Goal: Task Accomplishment & Management: Use online tool/utility

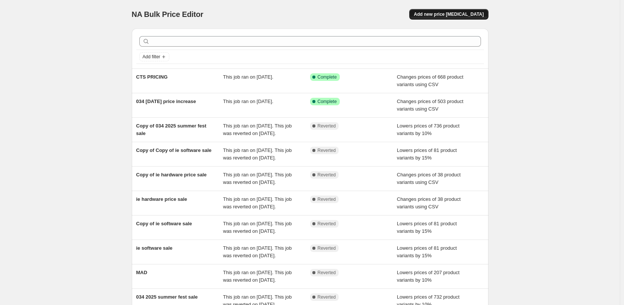
click at [451, 14] on span "Add new price [MEDICAL_DATA]" at bounding box center [449, 14] width 70 height 6
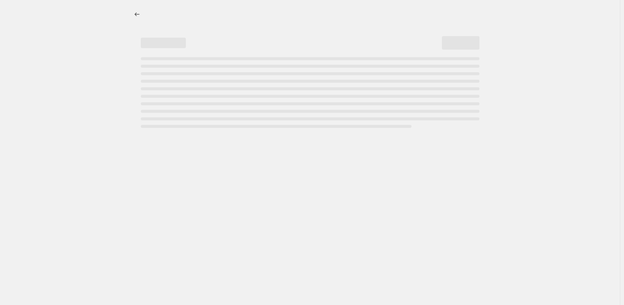
select select "percentage"
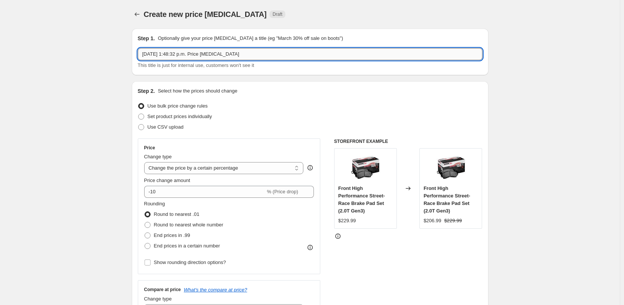
click at [280, 54] on input "[DATE] 1:48:32 p.m. Price [MEDICAL_DATA]" at bounding box center [310, 54] width 345 height 12
click at [324, 56] on input "[DATE] 1:48:32 p.m. Price [MEDICAL_DATA]" at bounding box center [310, 54] width 345 height 12
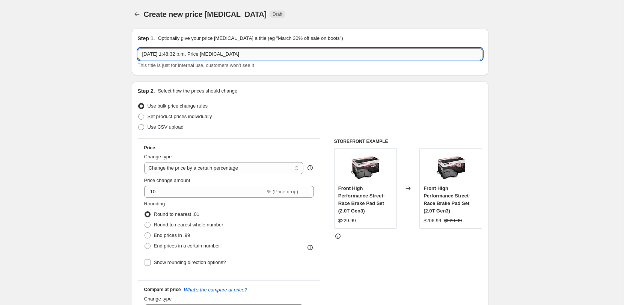
click at [324, 56] on input "[DATE] 1:48:32 p.m. Price [MEDICAL_DATA]" at bounding box center [310, 54] width 345 height 12
type input "v"
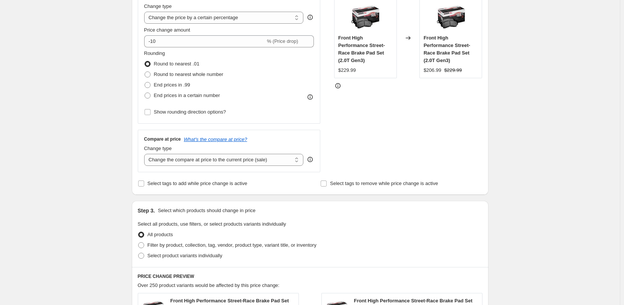
scroll to position [300, 0]
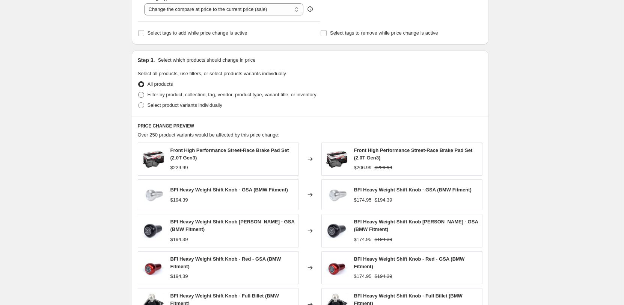
type input "VWR EUROKRACY SALE - 2025"
click at [168, 93] on span "Filter by product, collection, tag, vendor, product type, variant title, or inv…" at bounding box center [232, 95] width 169 height 6
click at [139, 92] on input "Filter by product, collection, tag, vendor, product type, variant title, or inv…" at bounding box center [138, 92] width 0 height 0
radio input "true"
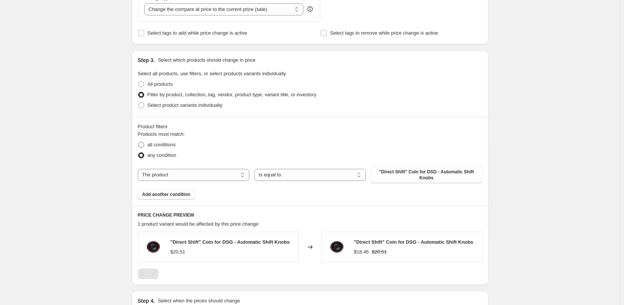
click at [171, 149] on label "all conditions" at bounding box center [157, 144] width 38 height 11
click at [139, 142] on input "all conditions" at bounding box center [138, 142] width 0 height 0
radio input "true"
click at [167, 154] on span "any condition" at bounding box center [162, 155] width 29 height 6
click at [139, 152] on input "any condition" at bounding box center [138, 152] width 0 height 0
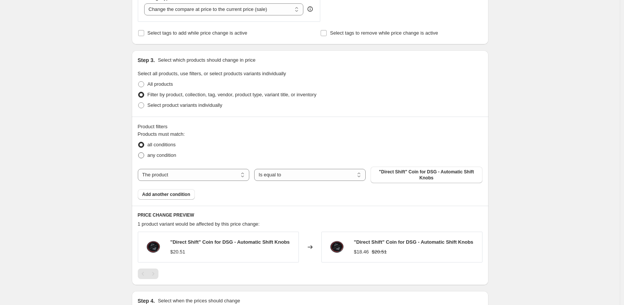
radio input "true"
click at [171, 173] on select "The product The product's collection The product's tag The product's vendor The…" at bounding box center [194, 175] width 112 height 12
select select "vendor"
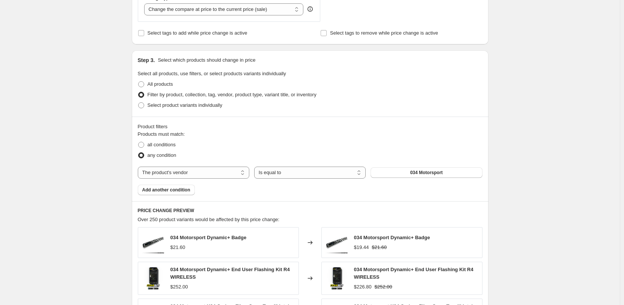
click at [420, 172] on span "034 Motorsport" at bounding box center [426, 172] width 33 height 6
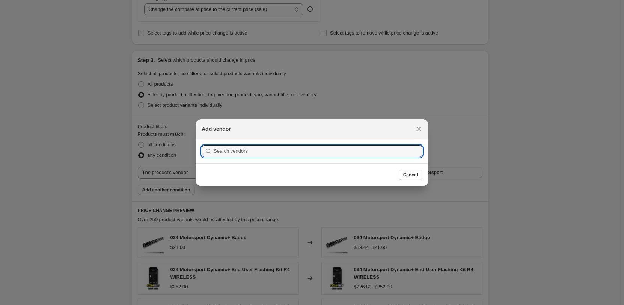
scroll to position [0, 0]
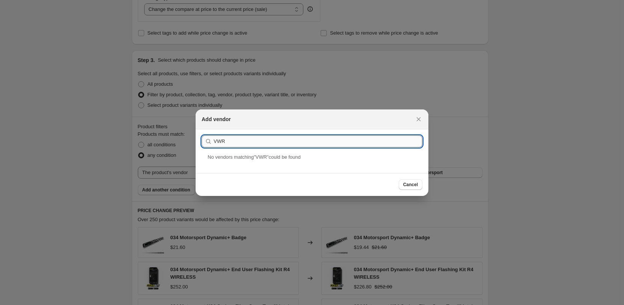
click at [236, 143] on input "VWR" at bounding box center [318, 141] width 209 height 12
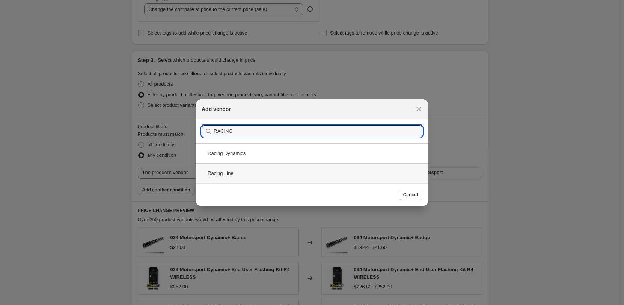
type input "RACING"
click at [227, 182] on div "Racing Line" at bounding box center [312, 173] width 233 height 20
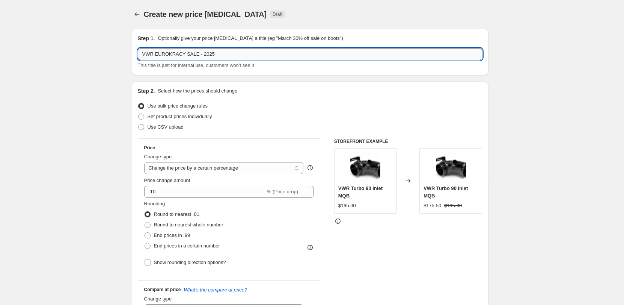
click at [181, 52] on input "VWR EUROKRACY SALE - 2025" at bounding box center [310, 54] width 345 height 12
type input "W"
type input "VWR PRICE INCREASE 2025"
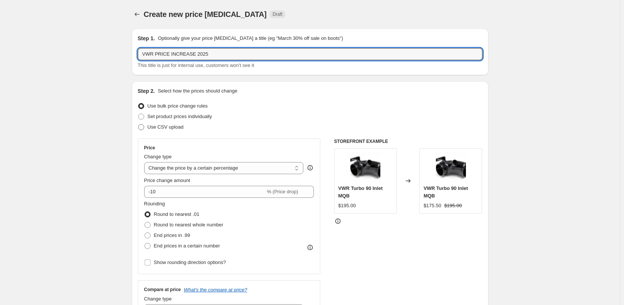
click at [175, 125] on span "Use CSV upload" at bounding box center [166, 127] width 36 height 6
click at [139, 124] on input "Use CSV upload" at bounding box center [138, 124] width 0 height 0
radio input "true"
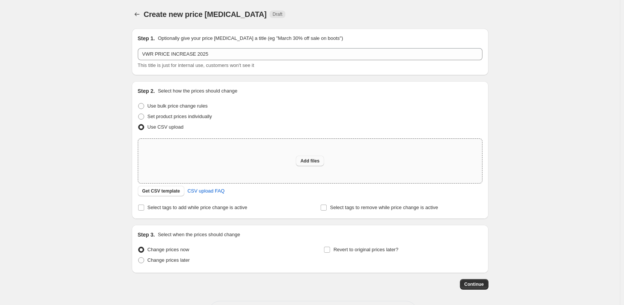
click at [308, 160] on span "Add files" at bounding box center [309, 161] width 19 height 6
type input "C:\fakepath\Copy of RL_Can 2025.csv"
click at [311, 163] on span "Add files" at bounding box center [309, 161] width 19 height 6
type input "C:\fakepath\Copy of RL_Can 2025.csv"
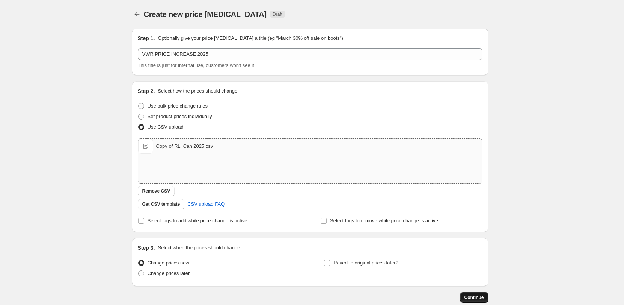
click at [471, 294] on span "Continue" at bounding box center [475, 297] width 20 height 6
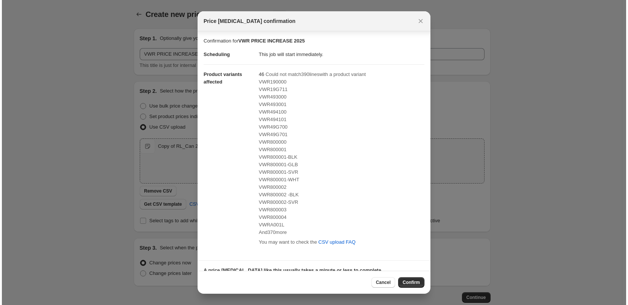
scroll to position [57, 0]
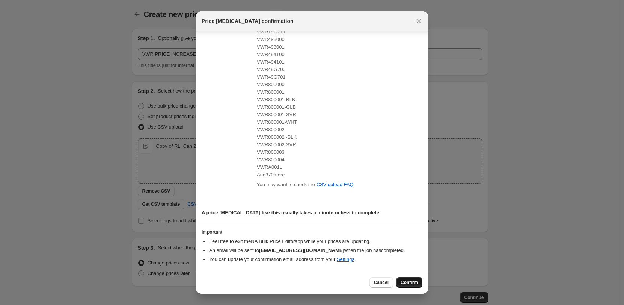
click at [415, 282] on span "Confirm" at bounding box center [409, 282] width 17 height 6
